Goal: Navigation & Orientation: Understand site structure

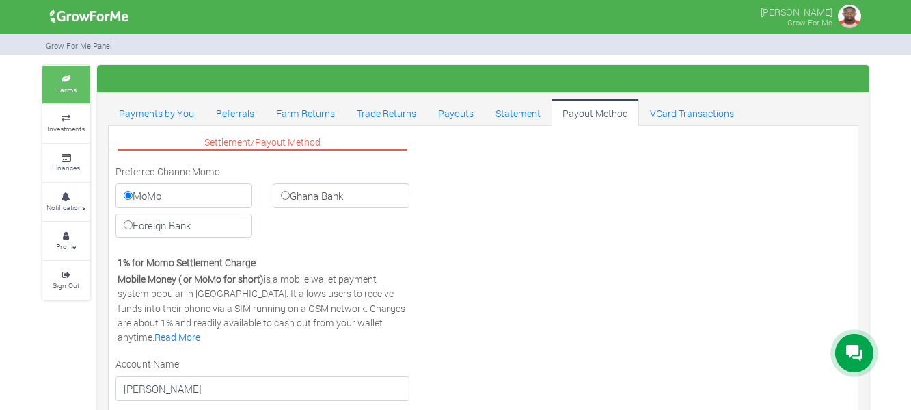
click at [81, 92] on link "Farms" at bounding box center [66, 85] width 48 height 38
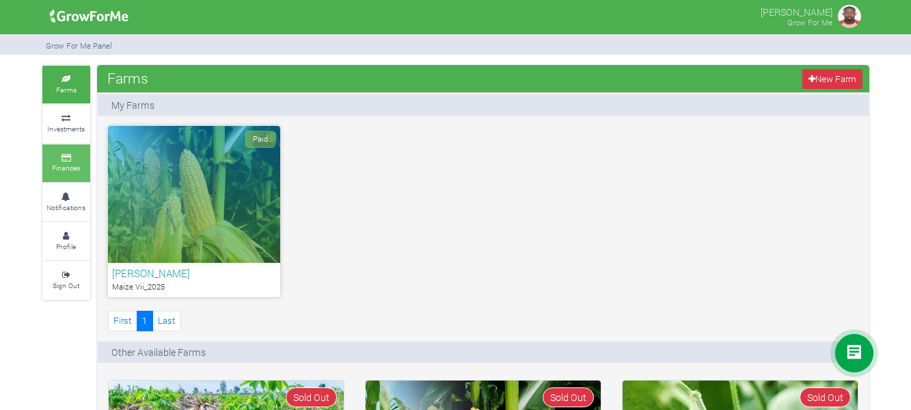
click at [69, 148] on link "Finances" at bounding box center [66, 163] width 48 height 38
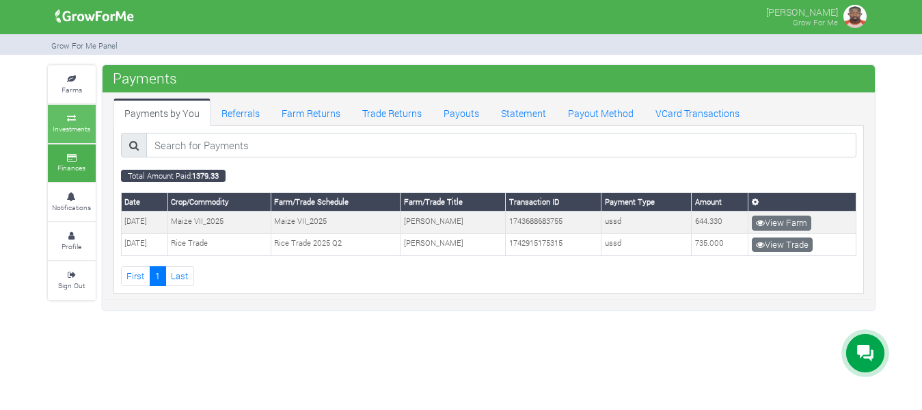
click at [71, 115] on icon at bounding box center [71, 118] width 41 height 7
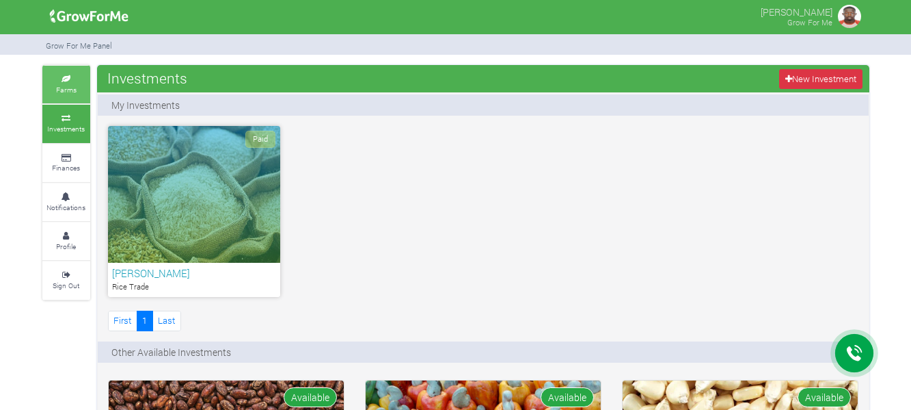
click at [76, 88] on small "Farms" at bounding box center [66, 90] width 21 height 10
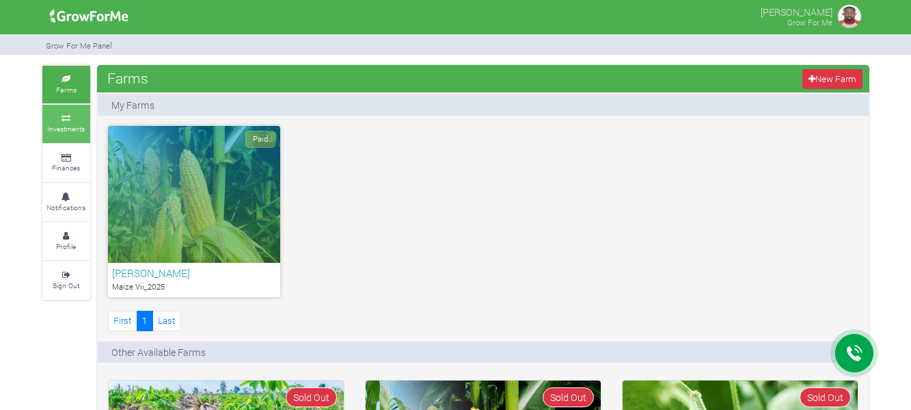
click at [84, 125] on small "Investments" at bounding box center [66, 129] width 38 height 10
